Goal: Navigation & Orientation: Find specific page/section

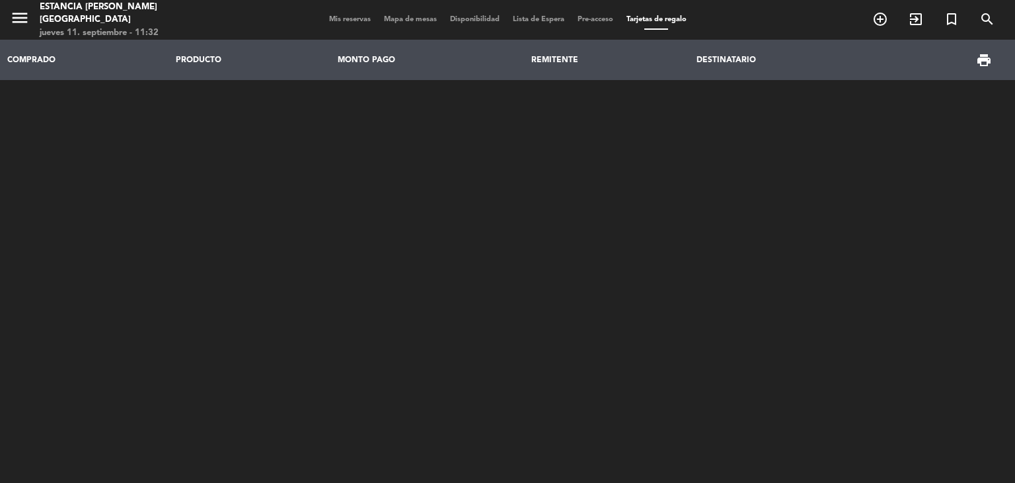
click at [22, 7] on span "menu" at bounding box center [25, 20] width 30 height 31
click at [24, 17] on icon "menu" at bounding box center [20, 18] width 20 height 20
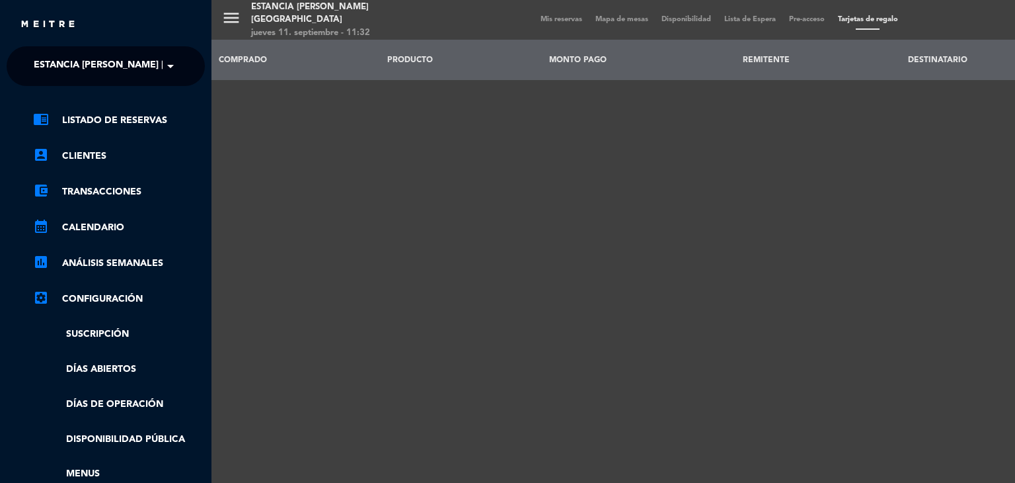
click at [96, 81] on ng-select "× Estancia [PERSON_NAME] [GEOGRAPHIC_DATA] ×" at bounding box center [106, 66] width 198 height 40
click at [95, 71] on span "Estancia [PERSON_NAME] [GEOGRAPHIC_DATA]" at bounding box center [146, 66] width 225 height 28
click at [96, 72] on span "Estancia [PERSON_NAME] [GEOGRAPHIC_DATA]" at bounding box center [146, 66] width 225 height 28
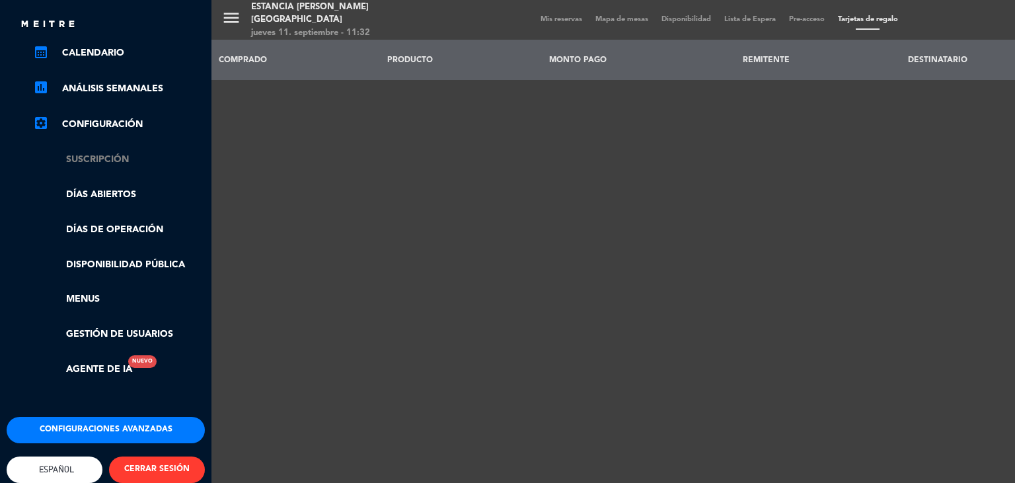
scroll to position [198, 0]
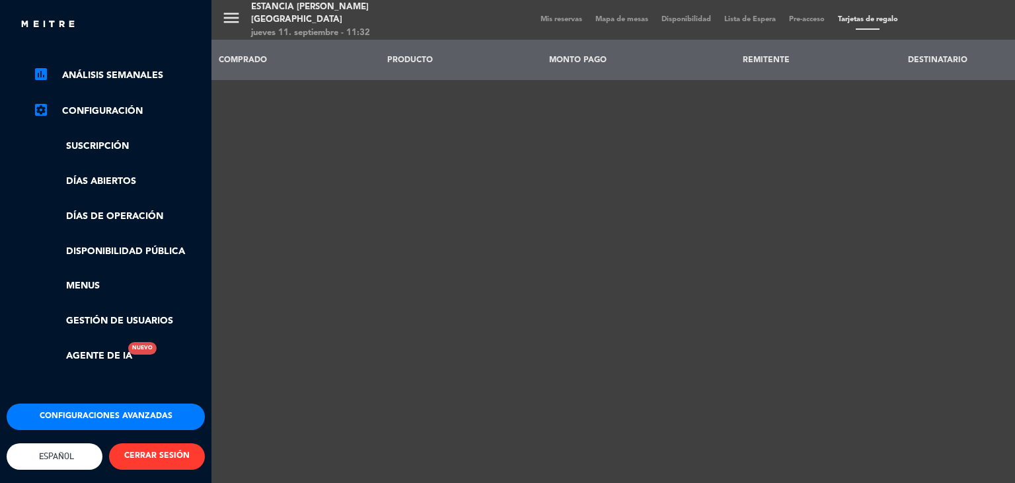
click at [118, 106] on link "settings_applications Configuración" at bounding box center [119, 111] width 172 height 16
click at [40, 102] on icon "settings_applications" at bounding box center [41, 110] width 16 height 16
click at [100, 103] on link "settings_applications Configuración" at bounding box center [119, 111] width 172 height 16
drag, startPoint x: 559, startPoint y: 382, endPoint x: 514, endPoint y: 373, distance: 45.8
click at [555, 382] on div "menu Estancia [PERSON_NAME] [GEOGRAPHIC_DATA] [DATE] 11. septiembre - 11:32 Mis…" at bounding box center [719, 241] width 1015 height 483
